Goal: Information Seeking & Learning: Stay updated

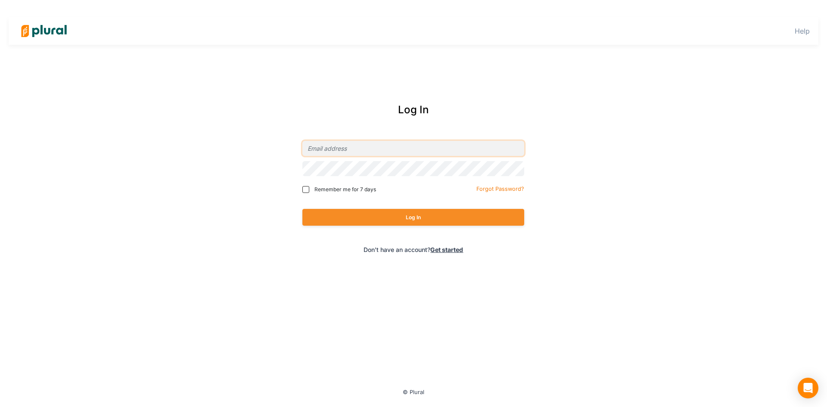
click at [356, 153] on input "email" at bounding box center [413, 148] width 222 height 15
type input "[PERSON_NAME][EMAIL_ADDRESS][DOMAIN_NAME]"
click at [333, 222] on button "Log In" at bounding box center [413, 217] width 222 height 17
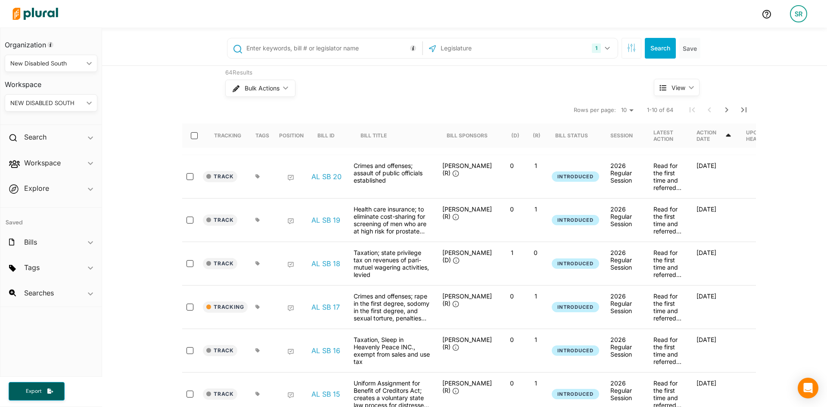
click at [503, 43] on input "text" at bounding box center [486, 48] width 92 height 16
click at [608, 49] on icon "button" at bounding box center [607, 48] width 5 height 3
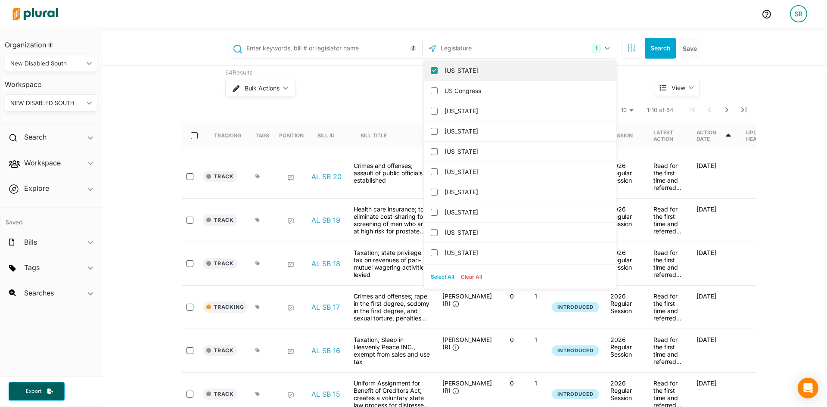
click at [434, 71] on input "[US_STATE]" at bounding box center [434, 70] width 7 height 7
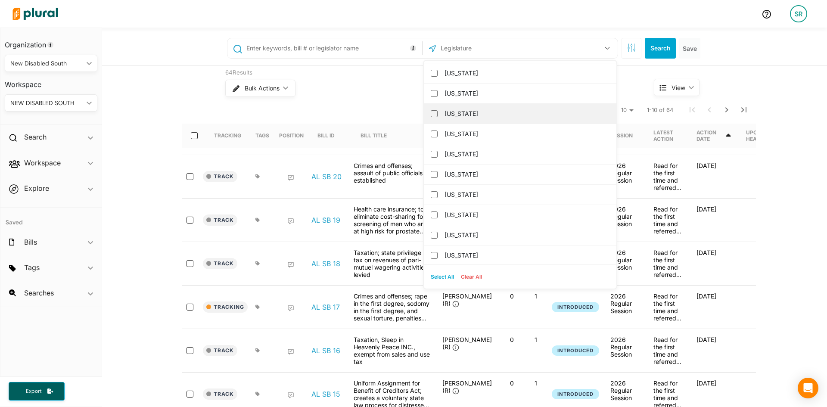
click at [485, 119] on label "[US_STATE]" at bounding box center [526, 113] width 163 height 13
click at [438, 117] on input "[US_STATE]" at bounding box center [434, 113] width 7 height 7
click at [668, 44] on button "Search" at bounding box center [660, 48] width 31 height 21
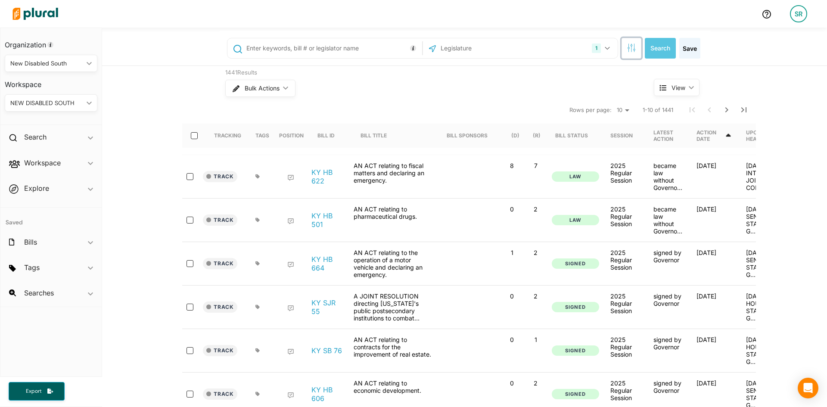
click at [639, 46] on button "button" at bounding box center [632, 48] width 20 height 21
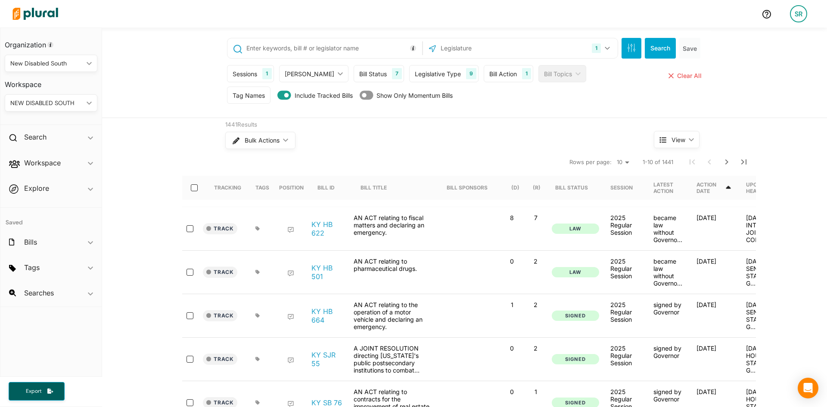
click at [496, 75] on div "Bill Action" at bounding box center [504, 73] width 28 height 9
click at [440, 78] on div "Legislative Type" at bounding box center [438, 73] width 46 height 9
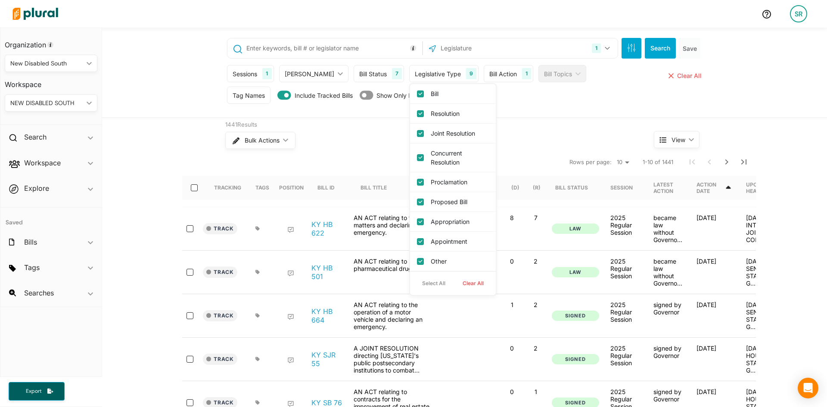
click at [362, 75] on div "Bill Status" at bounding box center [373, 73] width 28 height 9
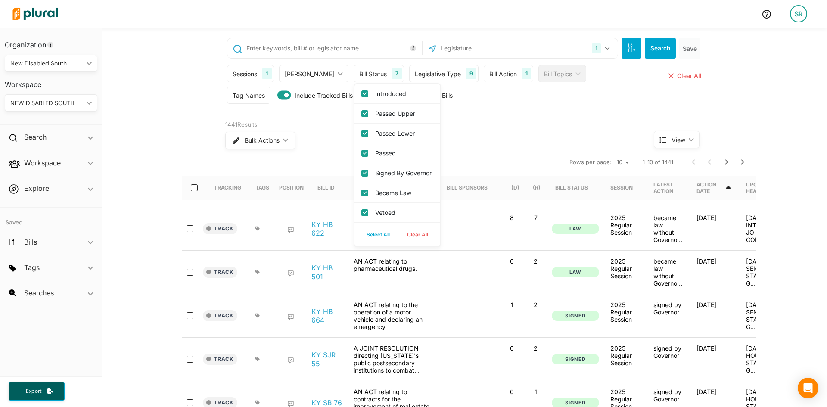
click at [404, 241] on button "Clear All" at bounding box center [418, 234] width 38 height 13
checkbox input "false"
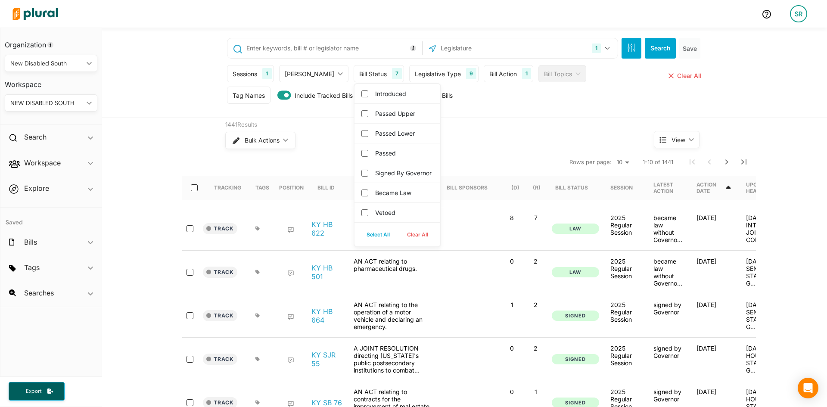
checkbox governor "false"
checkbox input "false"
click at [362, 95] on input "Introduced" at bounding box center [365, 93] width 7 height 7
checkbox input "true"
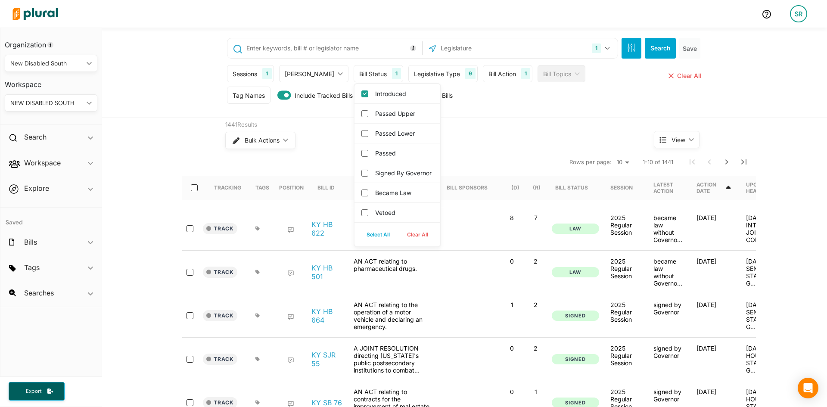
click at [525, 95] on div "Tag Names Tag Names close Any of Selected ic_keyboard_arrow_down Any of Selecte…" at bounding box center [465, 98] width 477 height 22
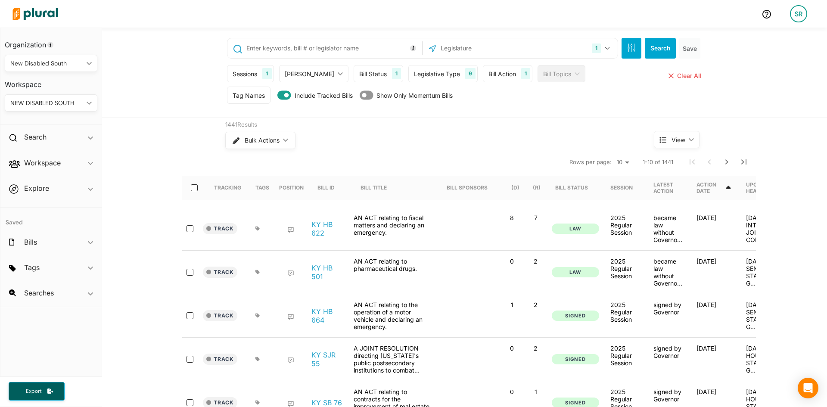
click at [508, 83] on div "Sessions 1 Current Sessions 2025 Regular Session 2024 Regular Session 2023 Regu…" at bounding box center [465, 76] width 477 height 22
click at [508, 82] on div "Sessions 1 Current Sessions 2025 Regular Session 2024 Regular Session 2023 Regu…" at bounding box center [465, 76] width 477 height 22
click at [654, 42] on button "Search" at bounding box center [660, 48] width 31 height 21
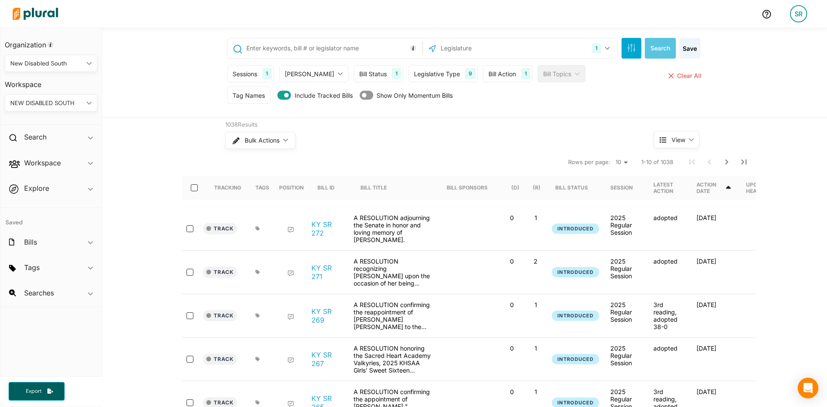
click at [488, 78] on div "Bill Action 1" at bounding box center [508, 73] width 50 height 17
click at [497, 152] on input "text" at bounding box center [516, 153] width 53 height 17
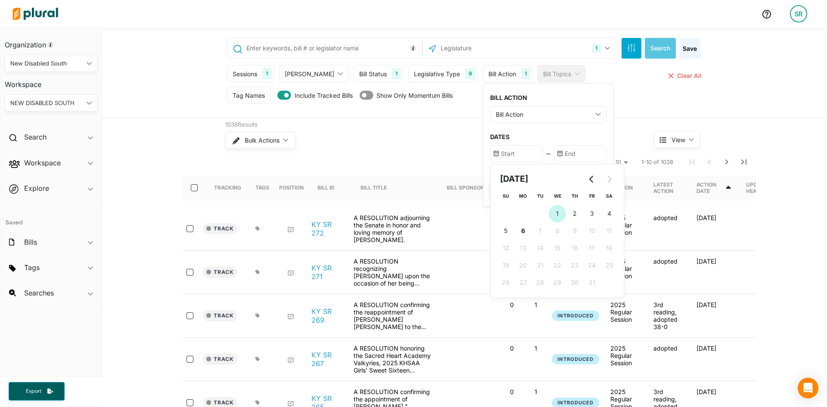
click at [556, 215] on span "1" at bounding box center [557, 213] width 3 height 9
click at [521, 232] on span "6" at bounding box center [523, 230] width 4 height 9
type input "[DATE]"
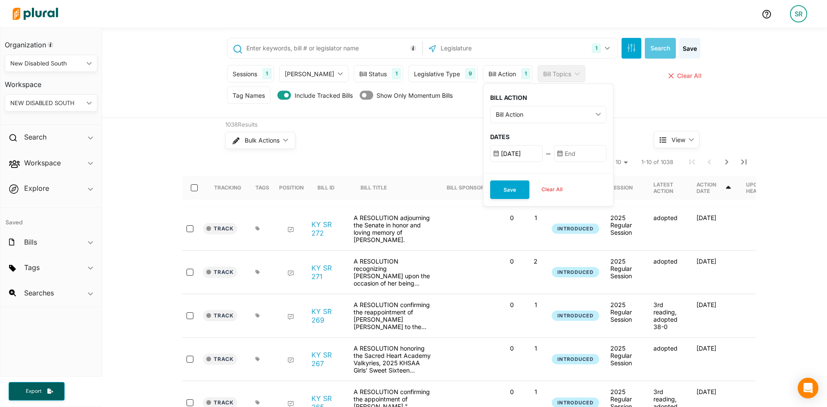
click at [524, 128] on div "BILL ACTION Bill Action ic_keyboard_arrow_down First Action Latest Action Any A…" at bounding box center [548, 128] width 129 height 89
click at [554, 149] on input "text" at bounding box center [580, 153] width 53 height 17
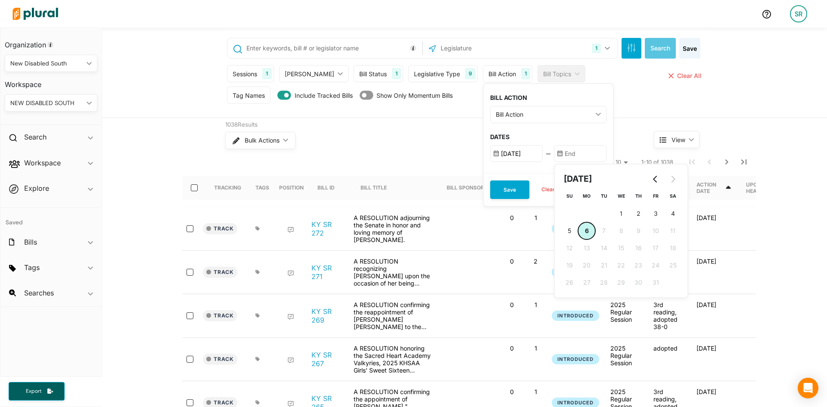
click at [585, 228] on span "6" at bounding box center [587, 230] width 4 height 9
type input "[DATE]"
click at [507, 111] on div "Bill Action" at bounding box center [544, 114] width 97 height 9
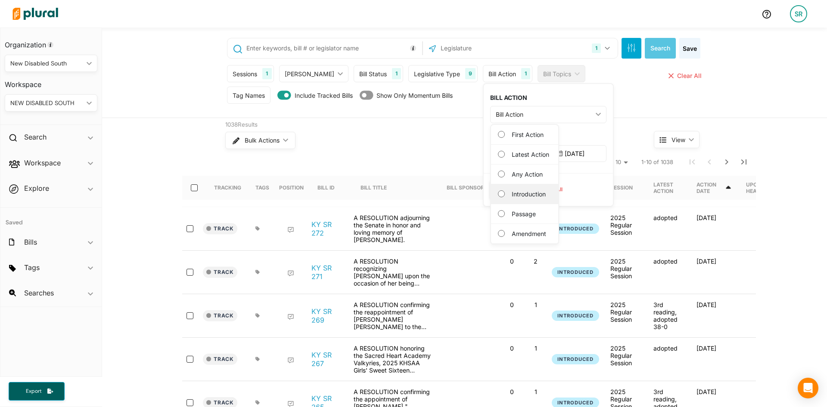
click at [516, 199] on div "Introduction" at bounding box center [524, 194] width 67 height 20
click at [498, 195] on input "Introduction" at bounding box center [501, 193] width 7 height 7
click at [490, 195] on button "Save" at bounding box center [509, 190] width 39 height 19
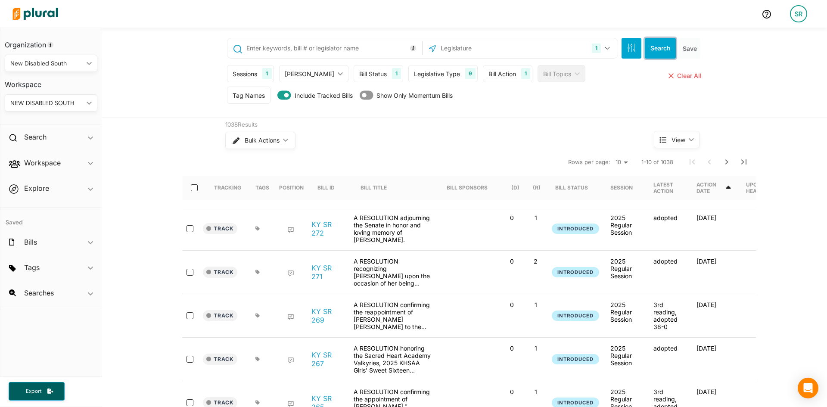
click at [663, 49] on button "Search" at bounding box center [660, 48] width 31 height 21
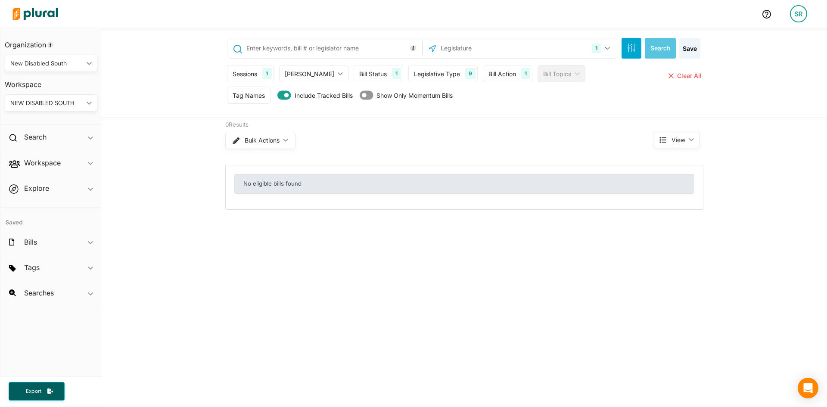
click at [492, 77] on div "Bill Action" at bounding box center [503, 73] width 28 height 9
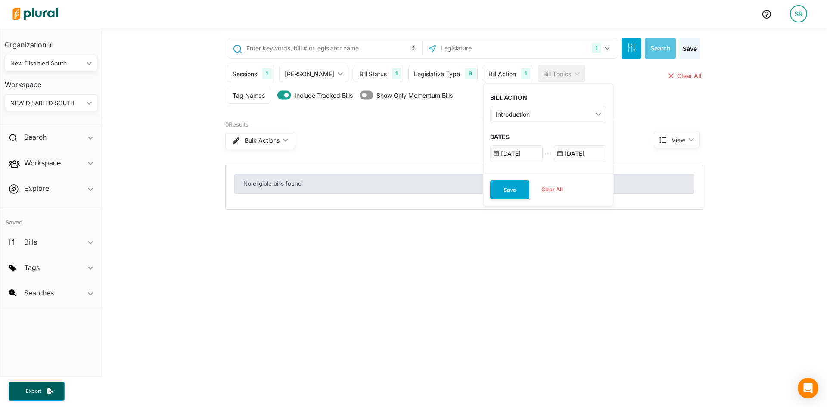
click at [505, 117] on div "Introduction" at bounding box center [544, 114] width 97 height 9
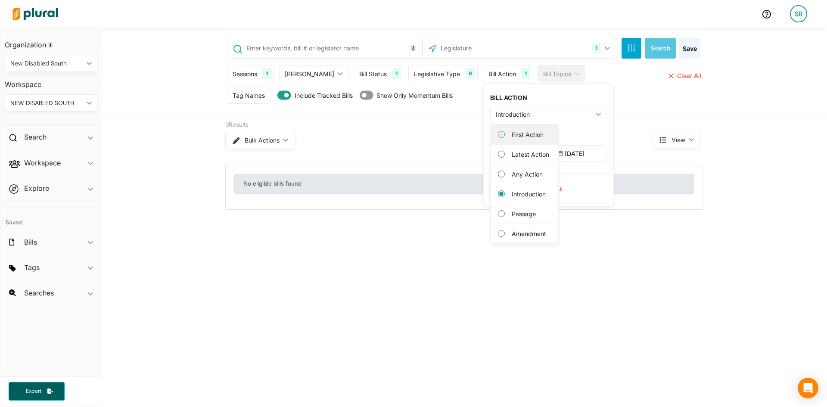
click at [498, 136] on Action "First Action" at bounding box center [501, 134] width 7 height 7
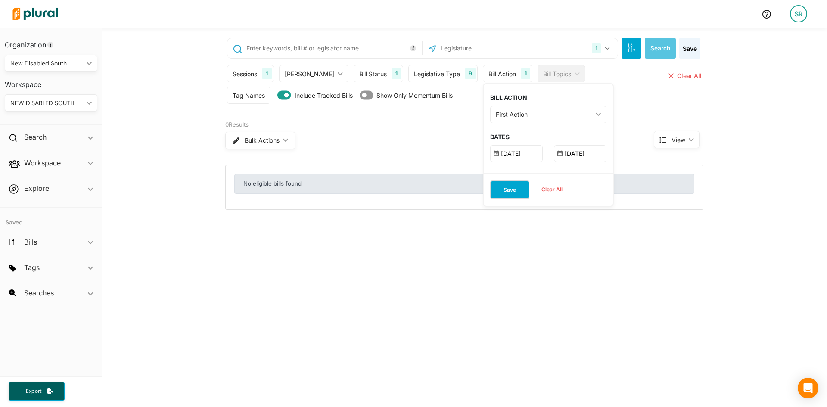
click at [497, 184] on button "Save" at bounding box center [509, 190] width 39 height 19
